Goal: Task Accomplishment & Management: Manage account settings

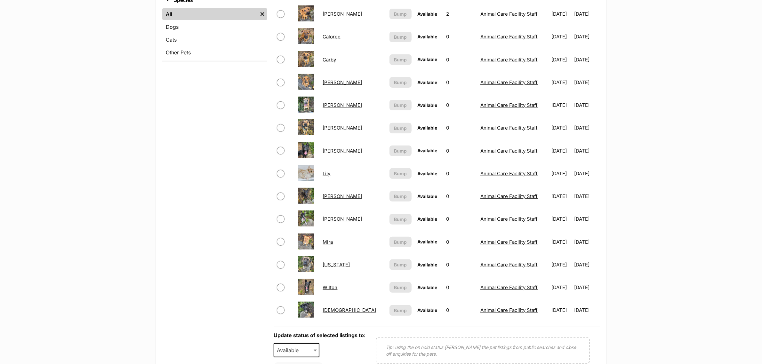
scroll to position [320, 0]
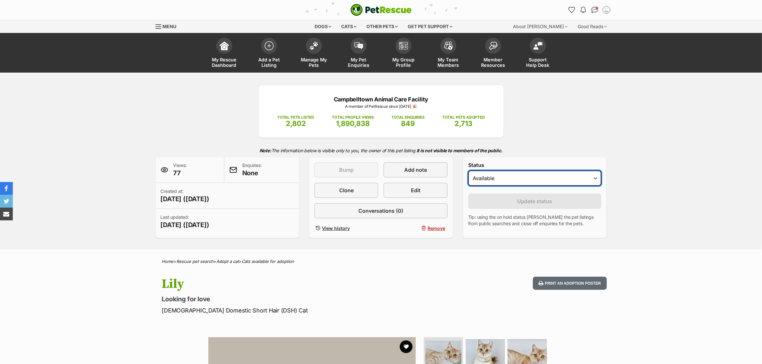
drag, startPoint x: 485, startPoint y: 174, endPoint x: 486, endPoint y: 183, distance: 9.7
click at [485, 174] on select "Draft Available On hold Adopted" at bounding box center [534, 178] width 133 height 15
select select "rehomed"
click at [468, 171] on select "Draft Available On hold Adopted" at bounding box center [534, 178] width 133 height 15
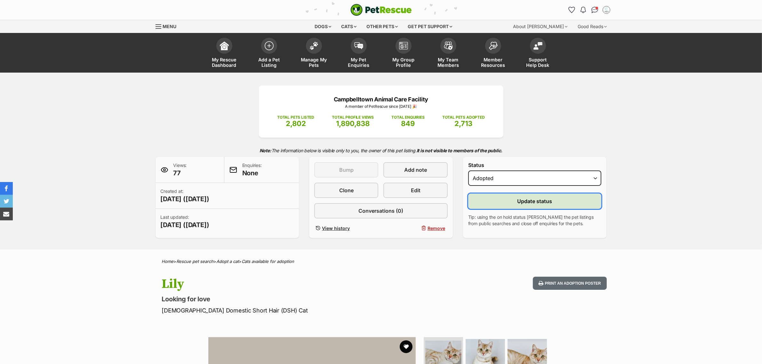
click at [501, 203] on button "Update status" at bounding box center [534, 201] width 133 height 15
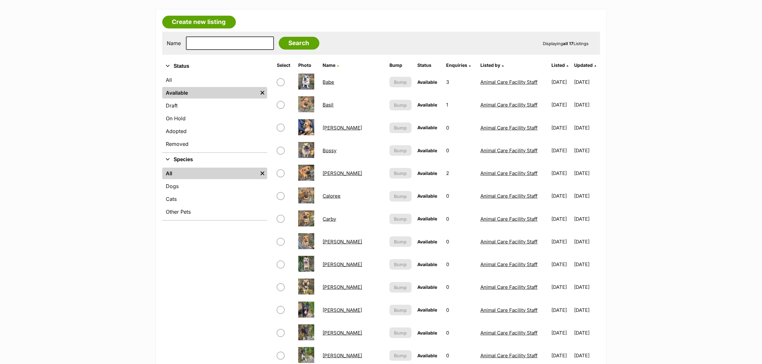
scroll to position [40, 0]
